Goal: Information Seeking & Learning: Learn about a topic

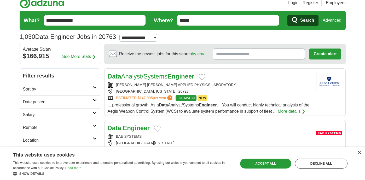
scroll to position [4, 0]
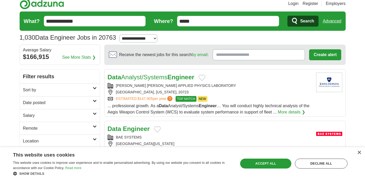
click at [131, 78] on link "Data Analyst/Systems Engineer" at bounding box center [151, 77] width 87 height 7
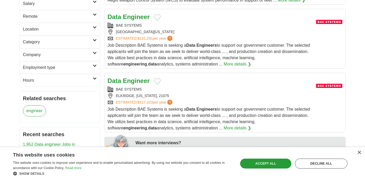
scroll to position [126, 0]
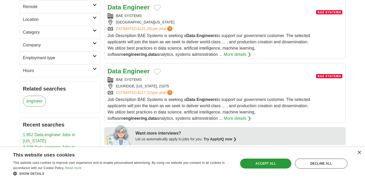
click at [120, 71] on strong "Data" at bounding box center [115, 71] width 14 height 7
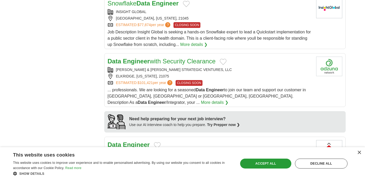
scroll to position [401, 0]
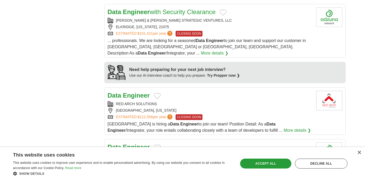
click at [123, 92] on link "Data Engineer" at bounding box center [129, 95] width 42 height 7
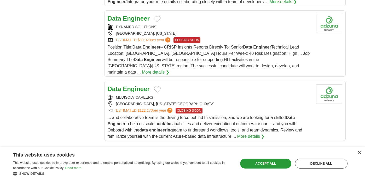
scroll to position [582, 0]
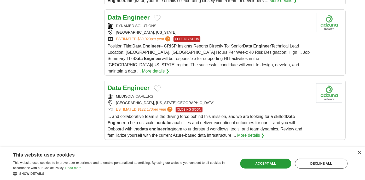
click at [136, 84] on strong "Engineer" at bounding box center [136, 87] width 27 height 7
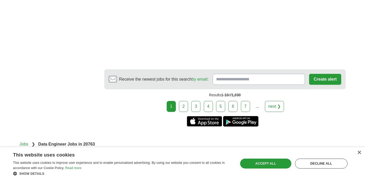
scroll to position [836, 0]
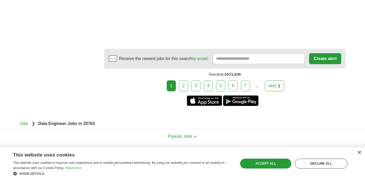
click at [184, 81] on link "2" at bounding box center [183, 86] width 9 height 11
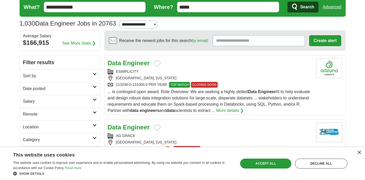
scroll to position [19, 0]
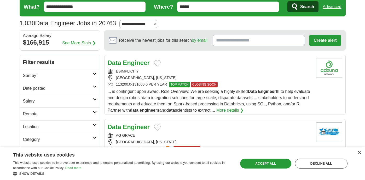
click at [121, 66] on strong "Data" at bounding box center [115, 62] width 14 height 7
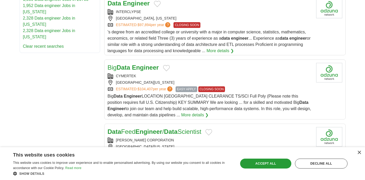
scroll to position [269, 0]
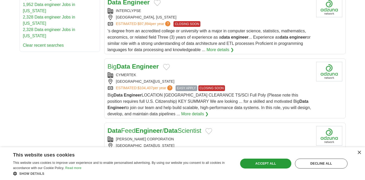
click at [133, 7] on h2 "Data Engineer" at bounding box center [129, 2] width 42 height 9
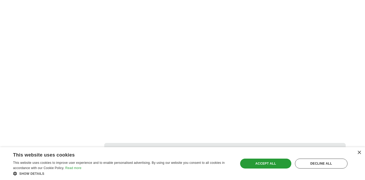
scroll to position [964, 0]
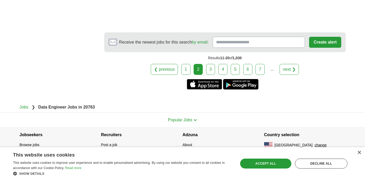
click at [213, 68] on link "3" at bounding box center [210, 69] width 9 height 11
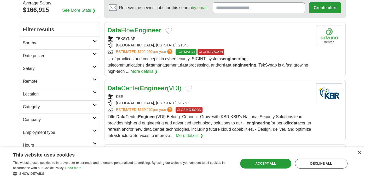
scroll to position [51, 0]
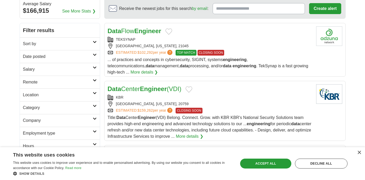
click at [135, 30] on link "Data Flow Engineer" at bounding box center [135, 30] width 54 height 7
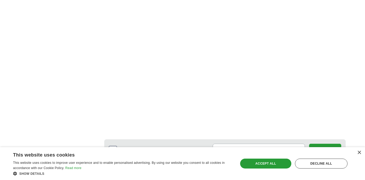
scroll to position [977, 0]
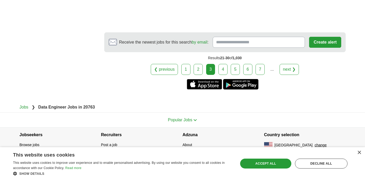
click at [228, 70] on div "❮ previous 1 2 3 4 5 6 7 ... next ❯" at bounding box center [225, 69] width 242 height 11
click at [224, 71] on link "4" at bounding box center [223, 69] width 9 height 11
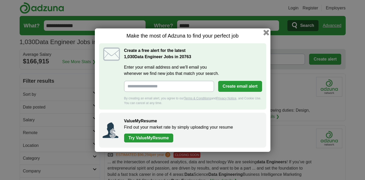
click at [266, 33] on button "button" at bounding box center [266, 33] width 6 height 6
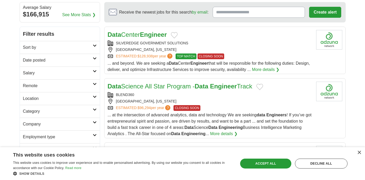
scroll to position [52, 0]
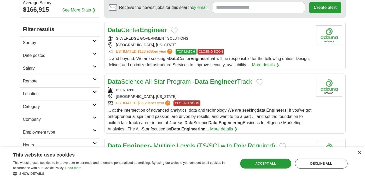
click at [199, 81] on link "Data Science All Star Program - Data Engineer Track" at bounding box center [180, 81] width 145 height 7
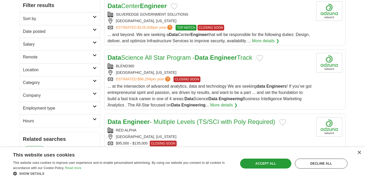
scroll to position [76, 0]
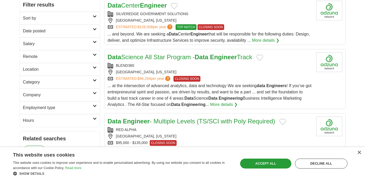
click at [186, 56] on link "Data Science All Star Program - Data Engineer Track" at bounding box center [180, 57] width 145 height 7
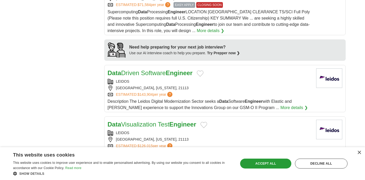
scroll to position [411, 0]
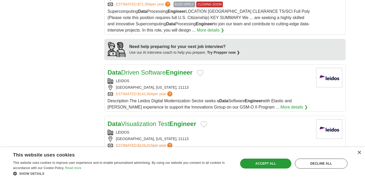
click at [152, 72] on link "Data Driven Software Engineer" at bounding box center [150, 72] width 85 height 7
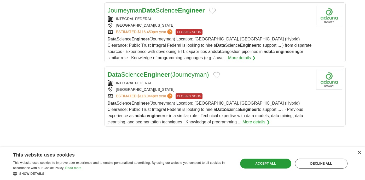
scroll to position [577, 0]
click at [146, 74] on link "Data Science Engineer (Journeyman)" at bounding box center [158, 74] width 101 height 7
click at [143, 77] on link "Data Science Engineer (Journeyman)" at bounding box center [158, 74] width 101 height 7
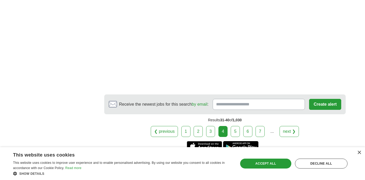
scroll to position [890, 0]
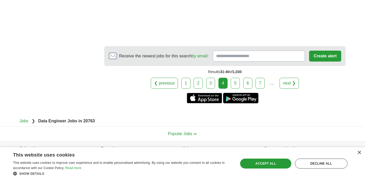
click at [235, 88] on link "5" at bounding box center [235, 83] width 9 height 11
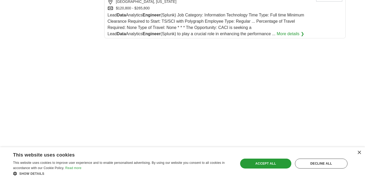
scroll to position [695, 0]
